Goal: Find specific page/section

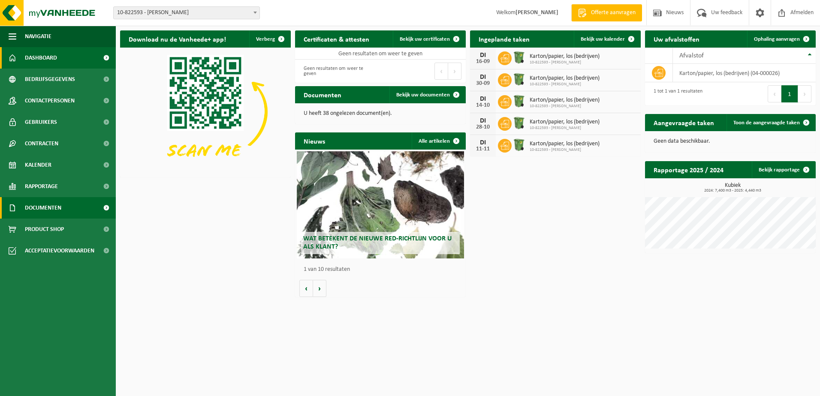
click at [65, 205] on link "Documenten" at bounding box center [58, 207] width 116 height 21
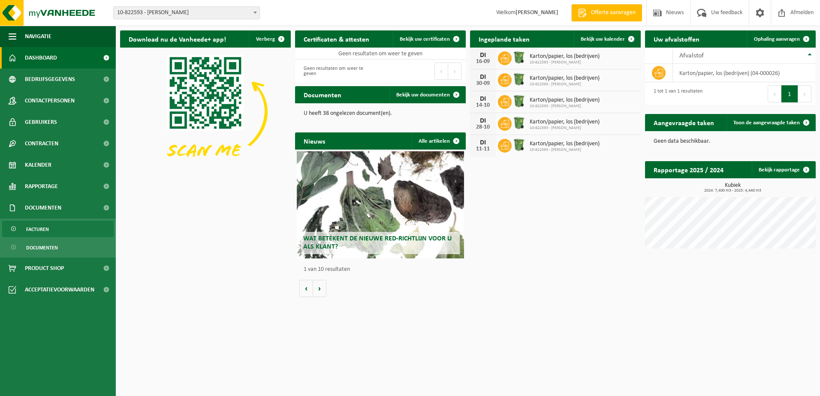
click at [58, 229] on link "Facturen" at bounding box center [58, 229] width 112 height 16
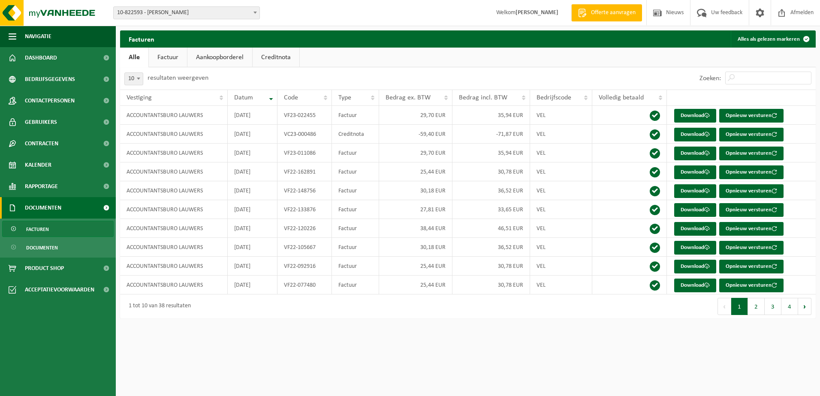
click at [154, 55] on link "Factuur" at bounding box center [168, 58] width 38 height 20
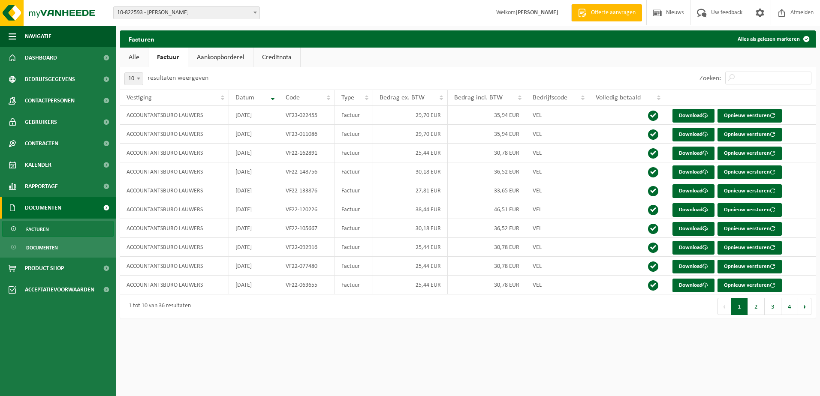
click at [136, 60] on link "Alle" at bounding box center [134, 58] width 28 height 20
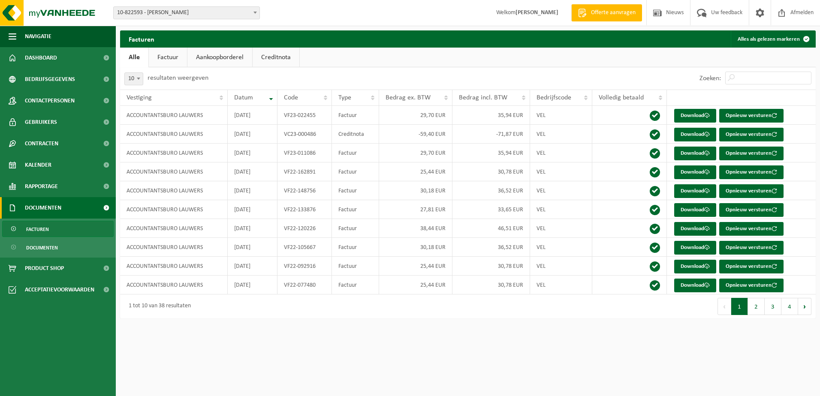
click at [223, 63] on link "Aankoopborderel" at bounding box center [219, 58] width 65 height 20
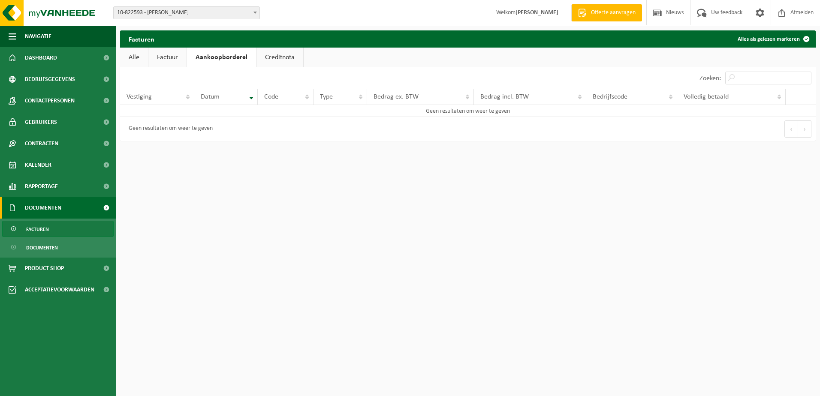
click at [272, 56] on link "Creditnota" at bounding box center [280, 58] width 47 height 20
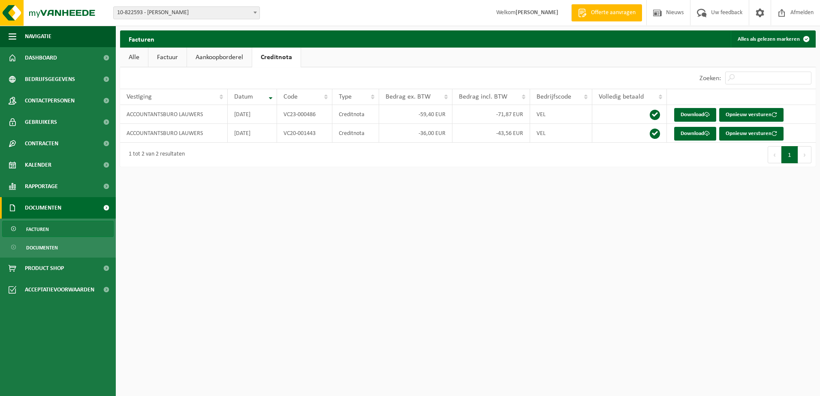
click at [136, 57] on link "Alle" at bounding box center [134, 58] width 28 height 20
